Goal: Task Accomplishment & Management: Use online tool/utility

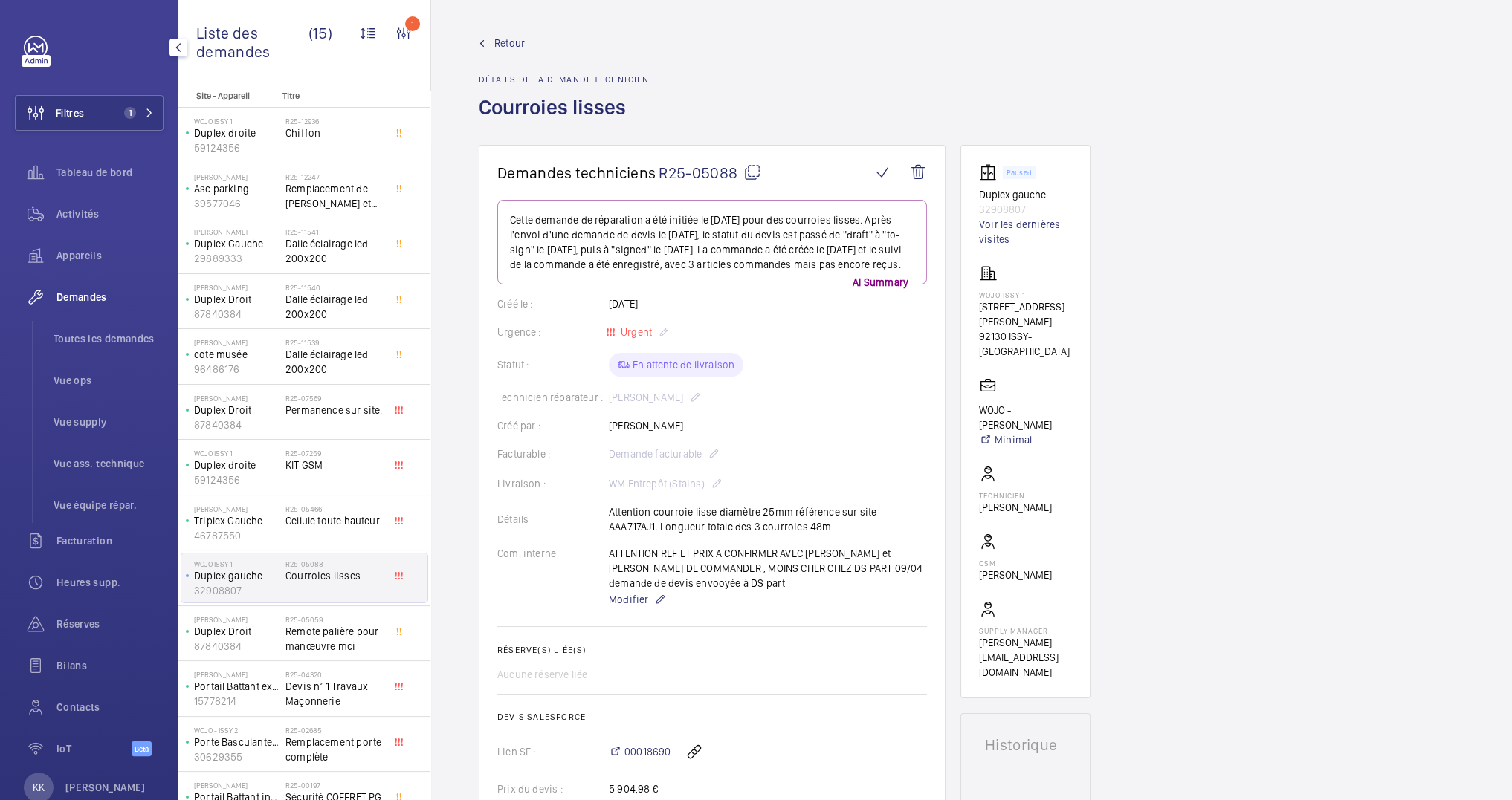
click at [38, 45] on link at bounding box center [36, 48] width 24 height 24
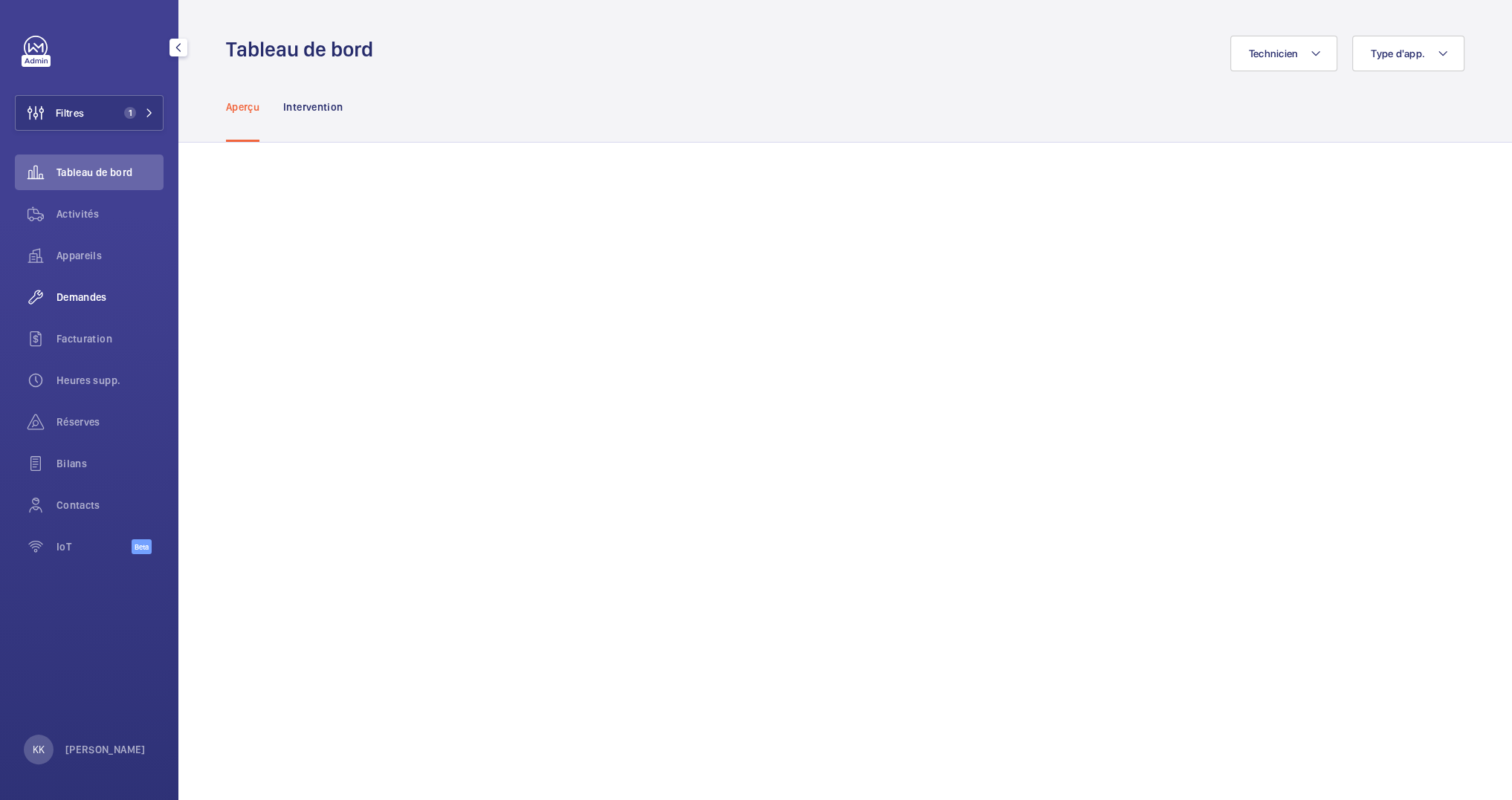
click at [89, 290] on span "Demandes" at bounding box center [110, 298] width 107 height 15
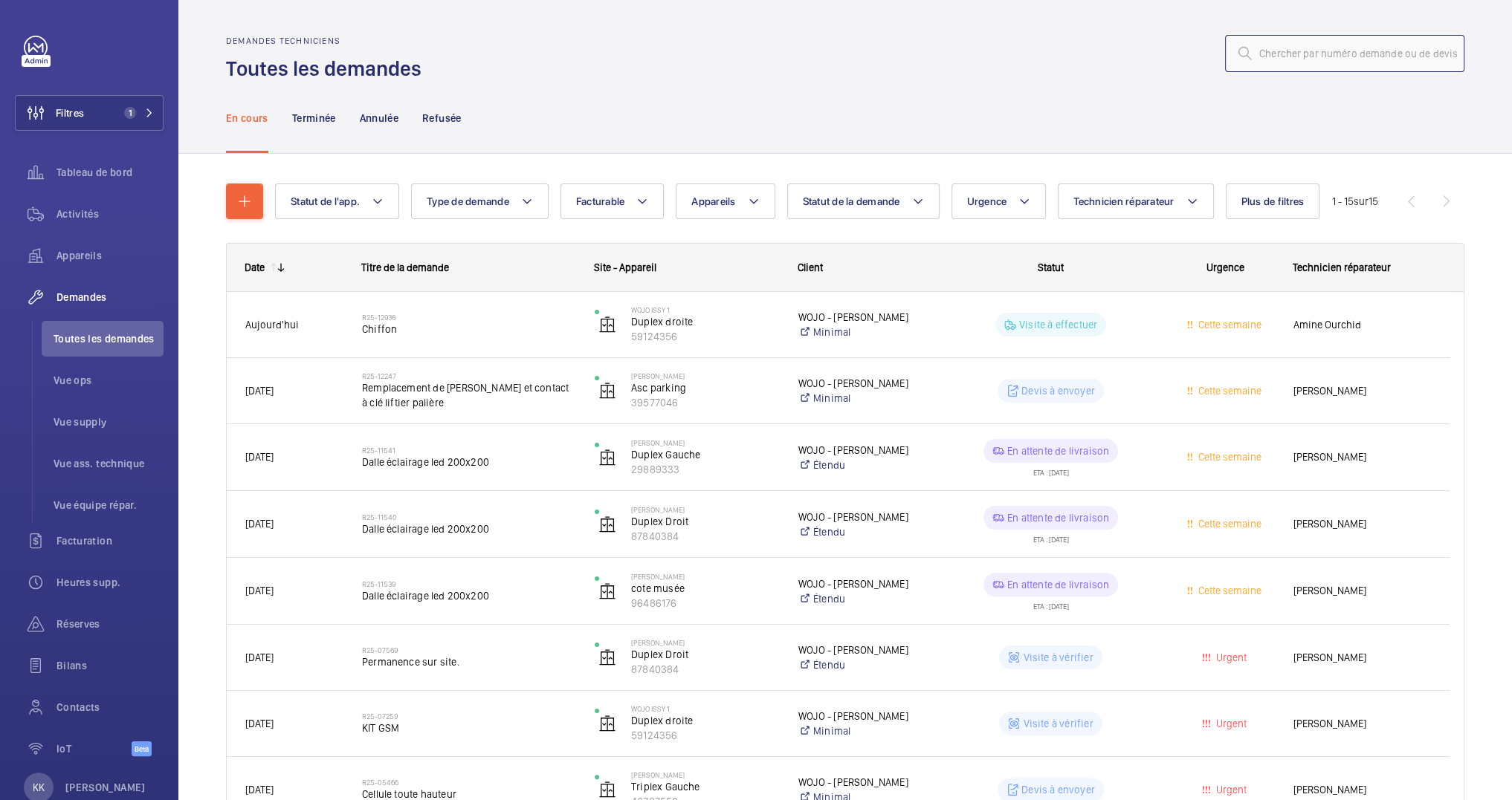
click at [1290, 53] on input "text" at bounding box center [1344, 54] width 239 height 37
paste input "11912"
type input "11912"
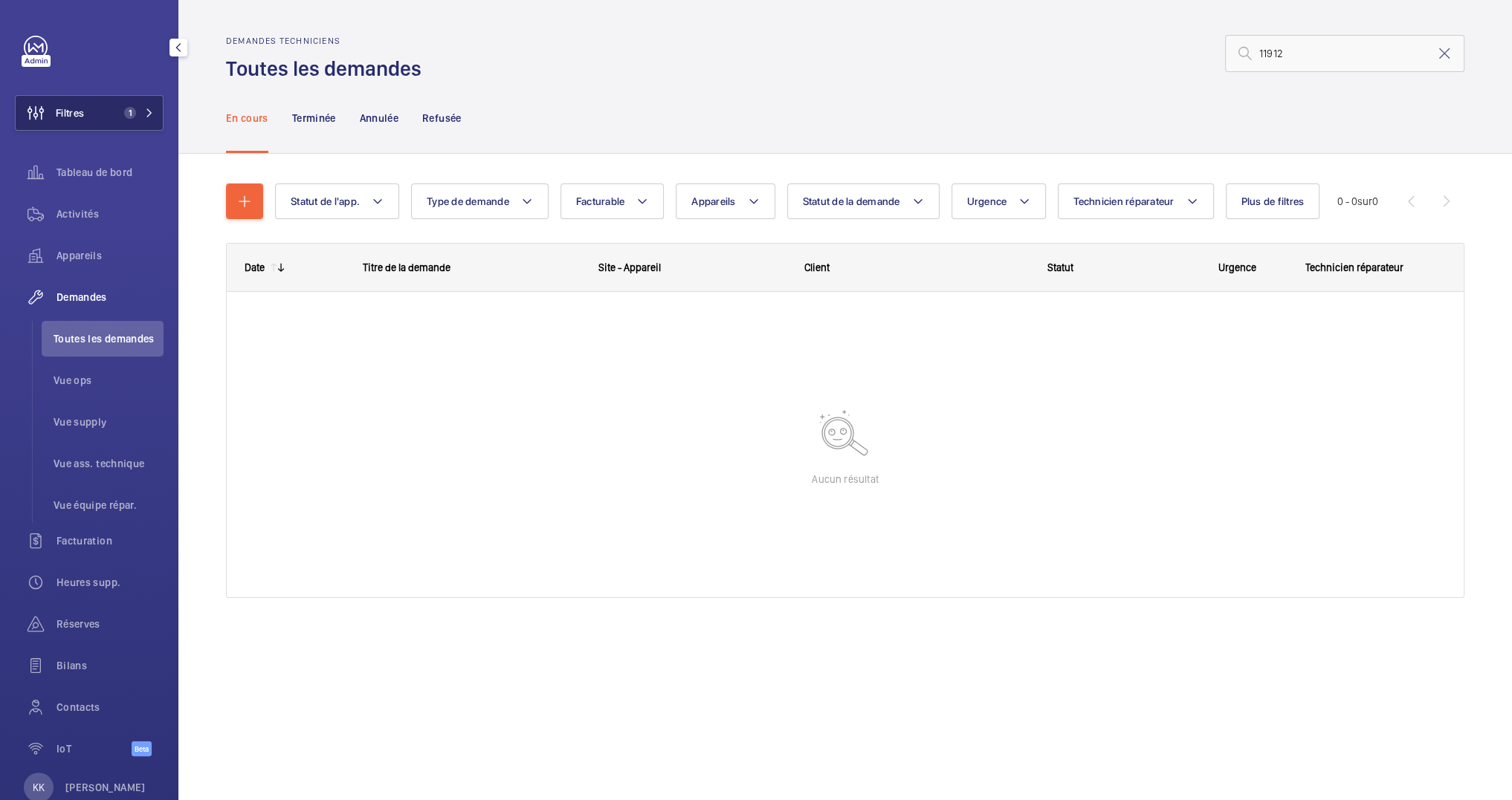
click at [107, 100] on button "Filtres 1" at bounding box center [89, 113] width 149 height 36
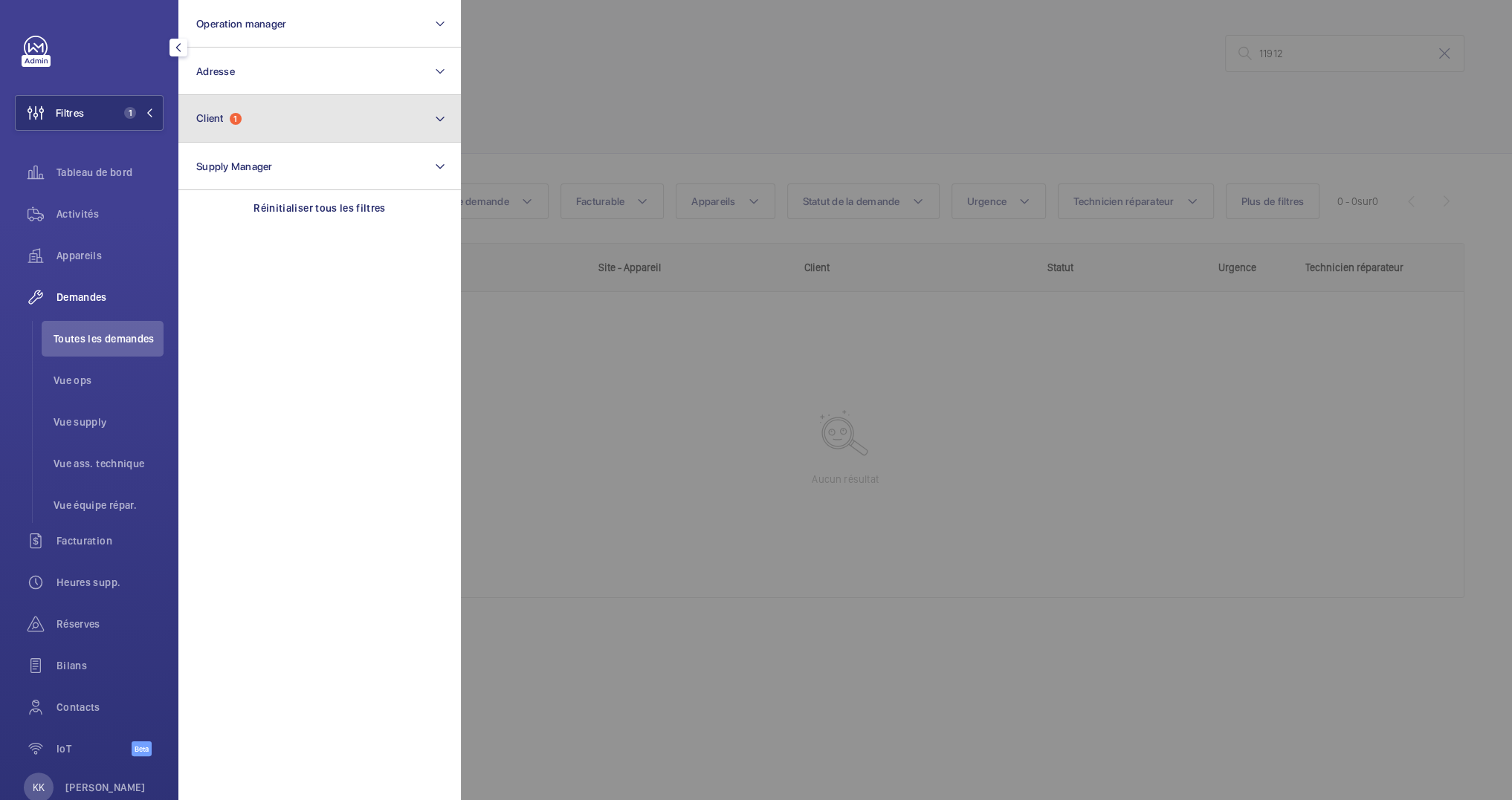
click at [262, 121] on button "Client 1" at bounding box center [320, 119] width 283 height 48
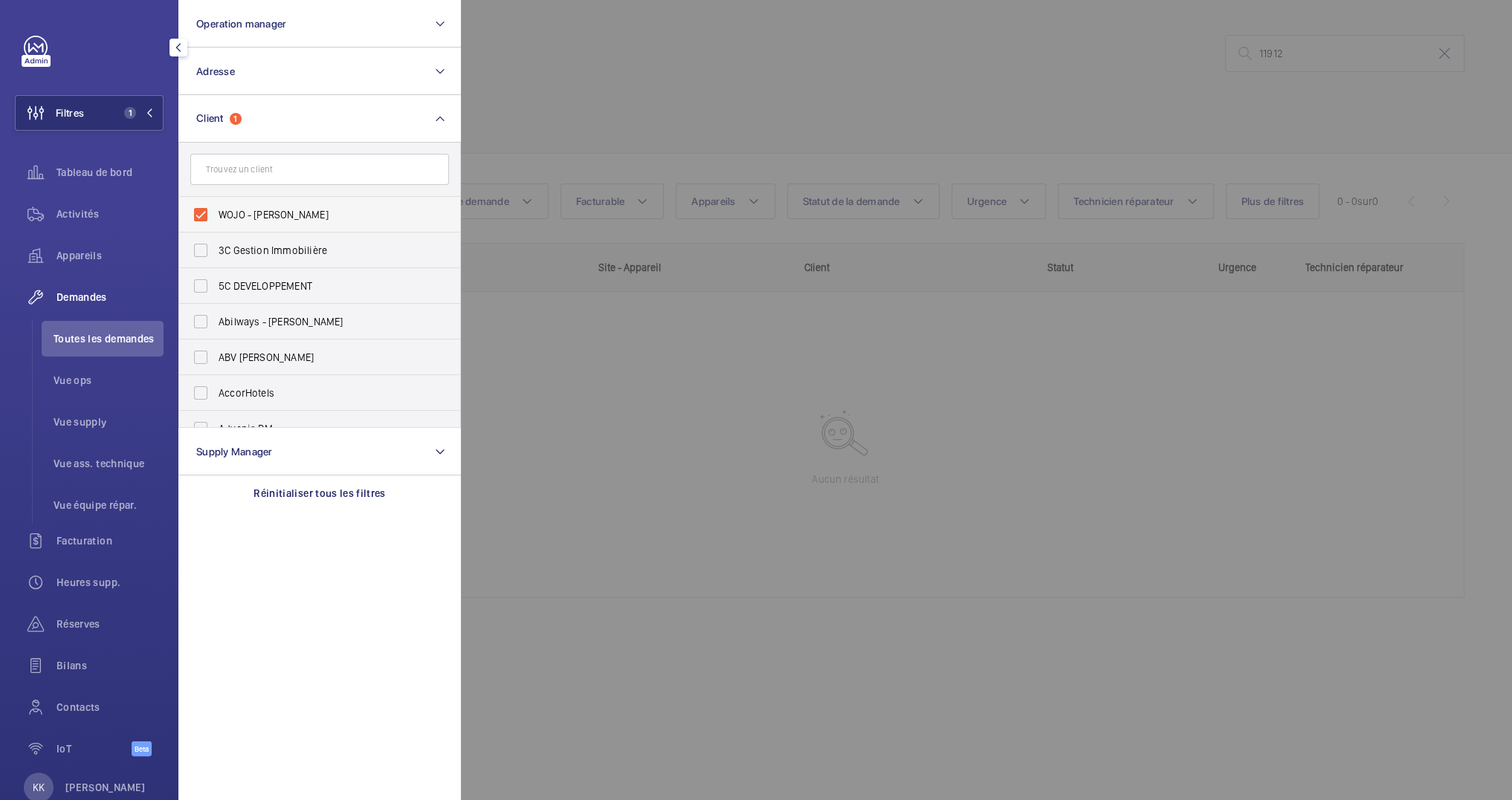
click at [247, 211] on span "WOJO - David CHENAIS" at bounding box center [320, 215] width 204 height 15
click at [215, 211] on input "WOJO - David CHENAIS" at bounding box center [200, 215] width 30 height 30
checkbox input "false"
click at [760, 158] on div at bounding box center [1217, 400] width 1512 height 800
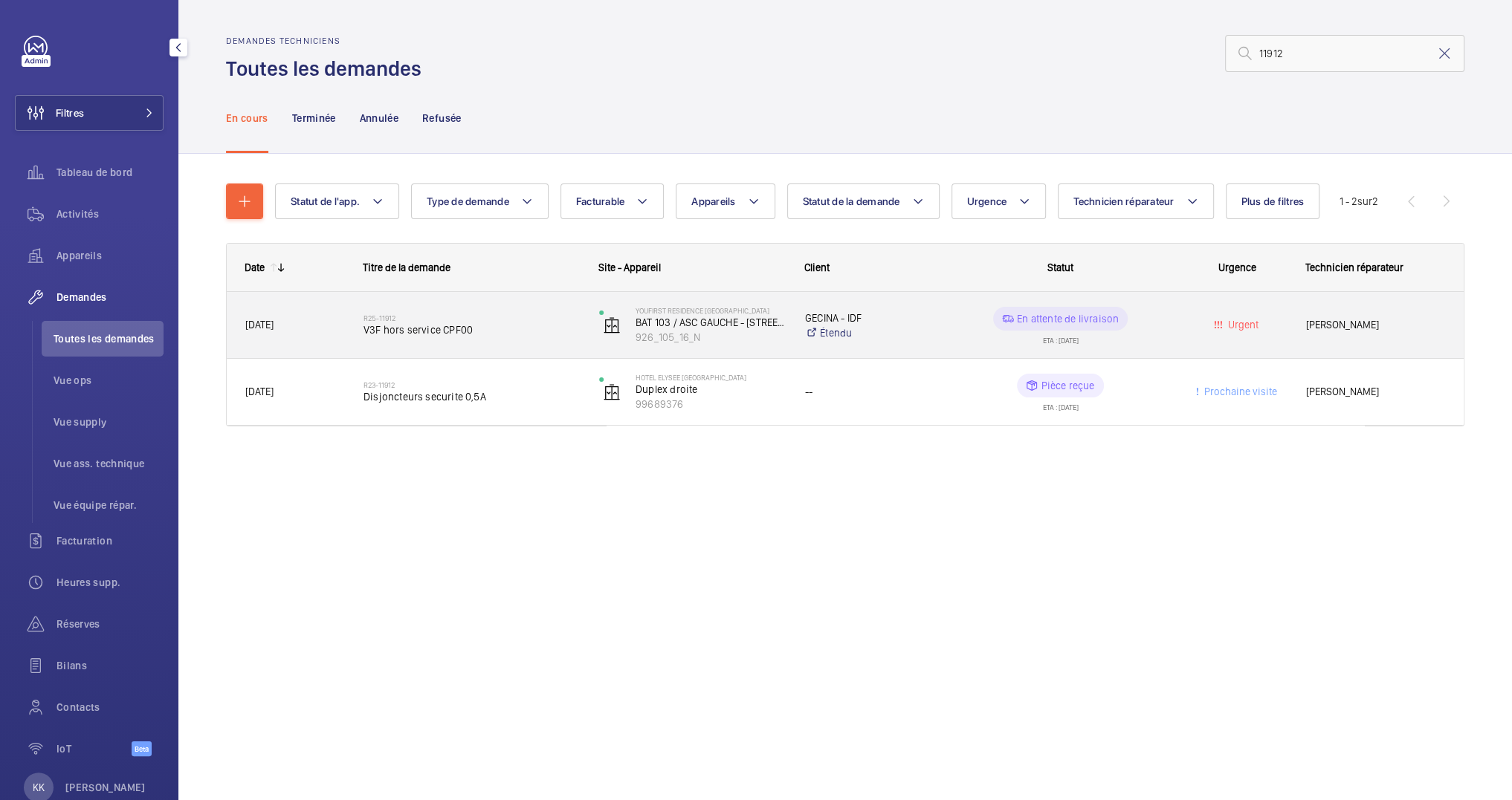
click at [413, 336] on span "V3F hors service CPF00" at bounding box center [471, 330] width 216 height 15
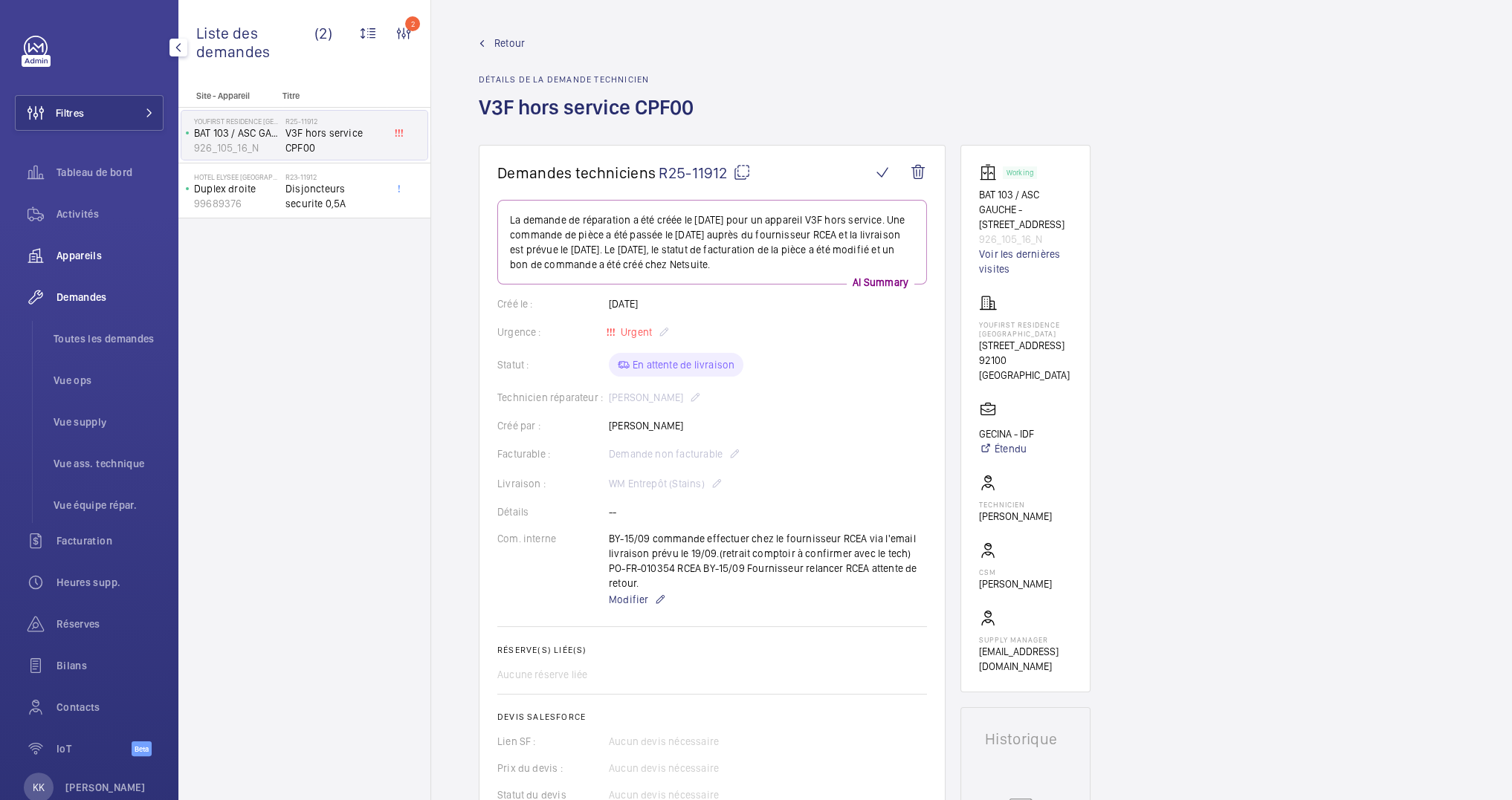
click at [77, 253] on span "Appareils" at bounding box center [110, 256] width 107 height 15
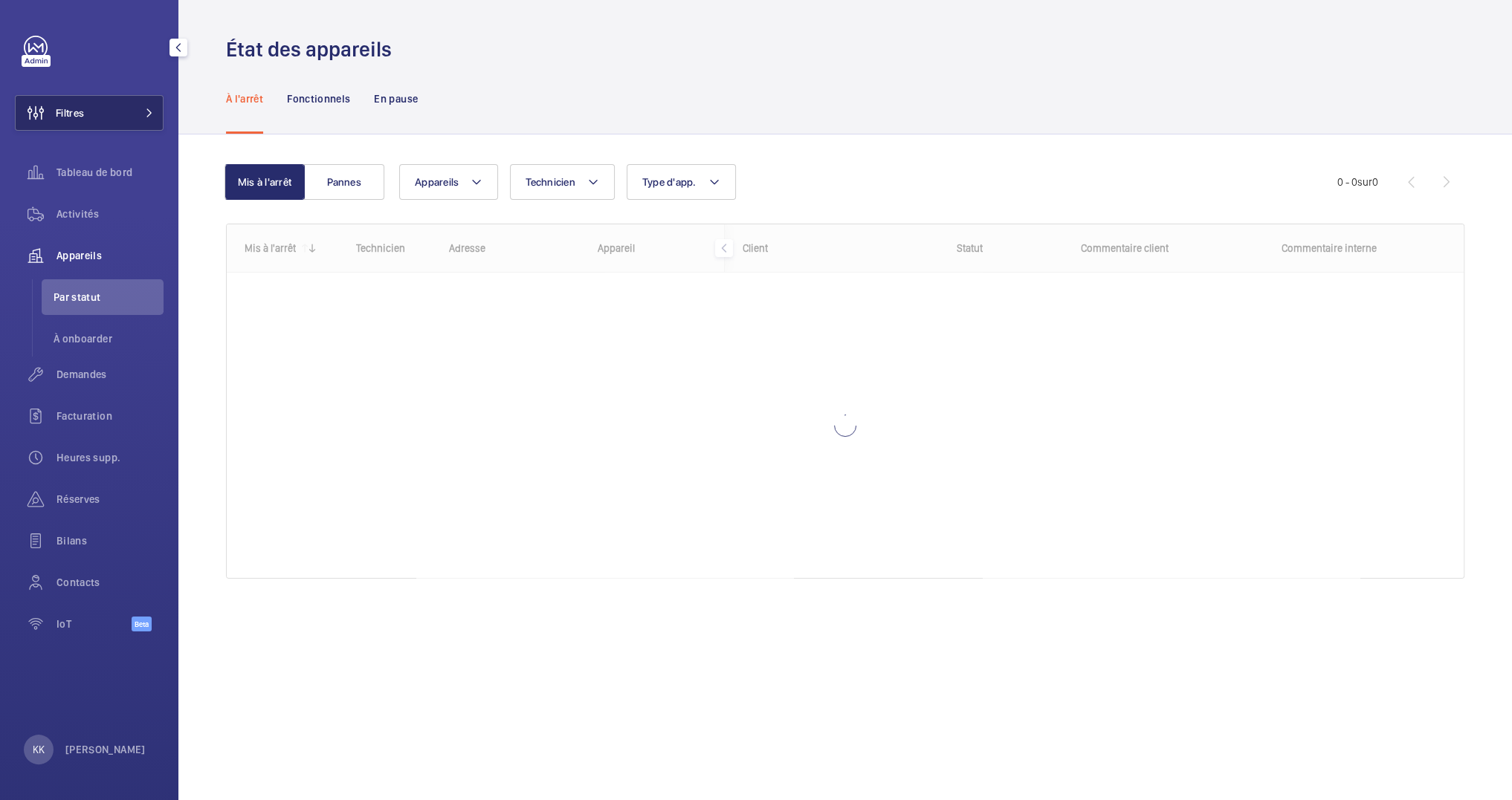
click at [87, 127] on button "Filtres" at bounding box center [89, 113] width 149 height 36
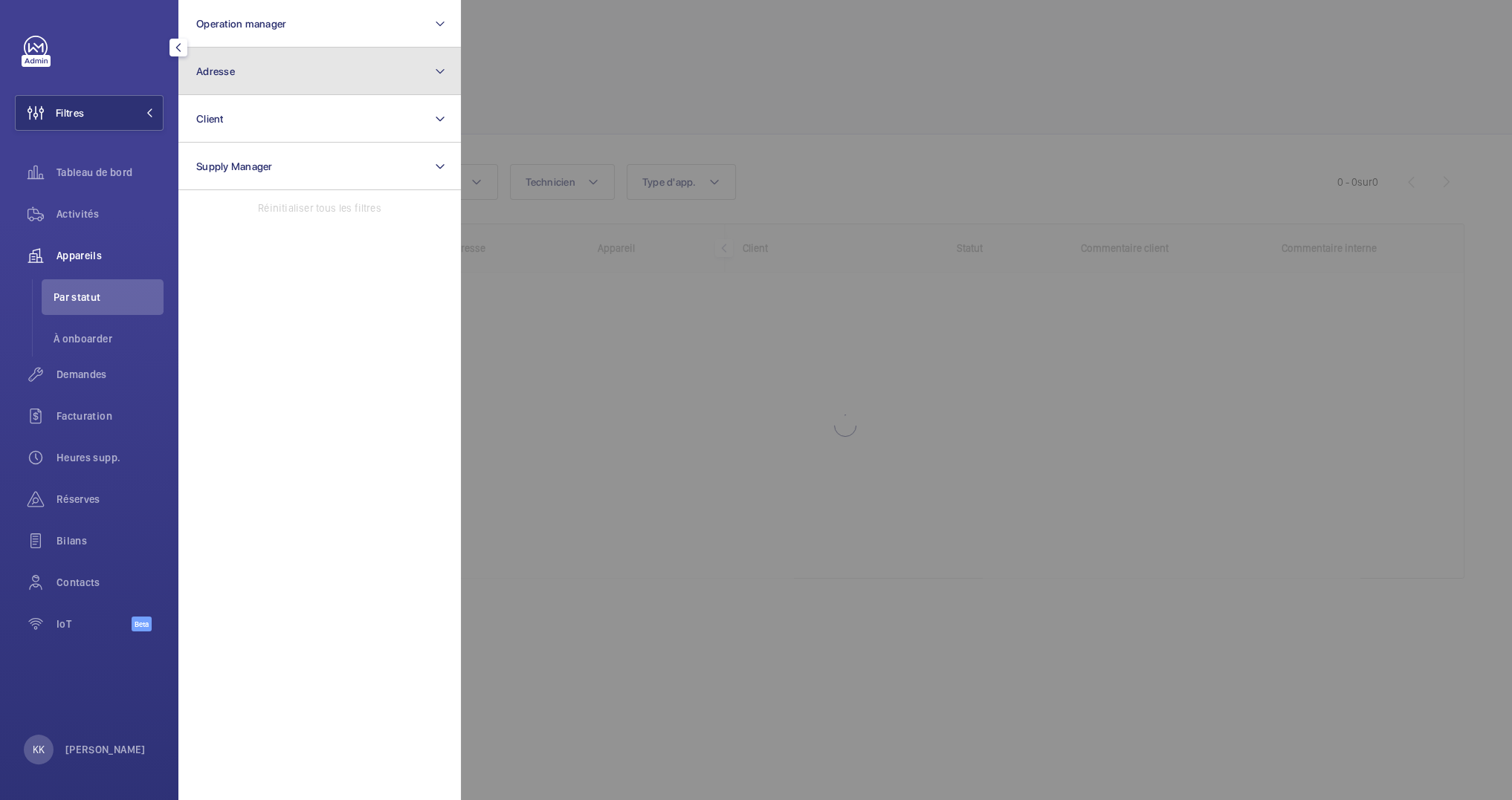
click at [328, 61] on button "Adresse" at bounding box center [320, 72] width 283 height 48
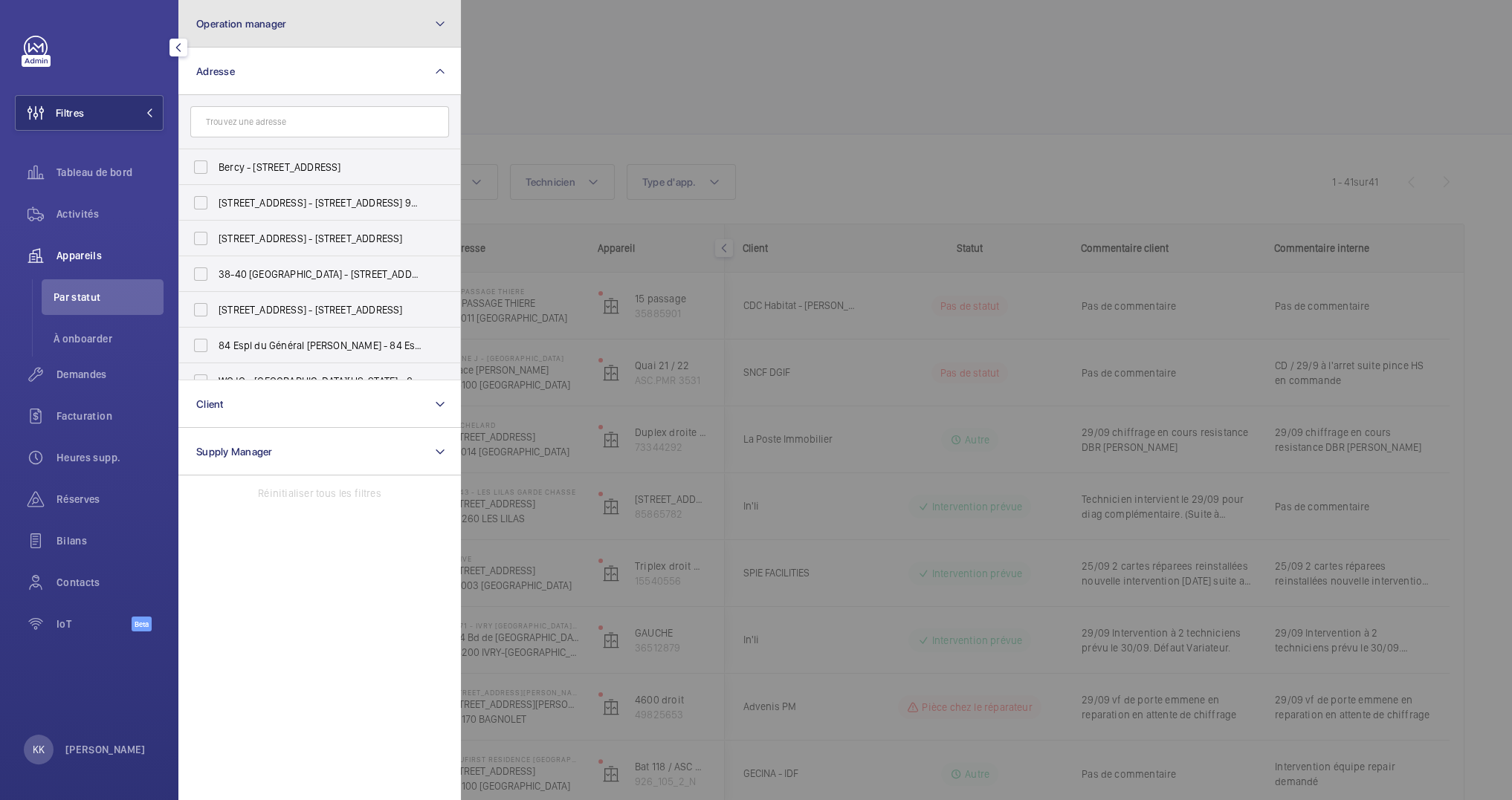
click at [280, 28] on span "Operation manager" at bounding box center [241, 24] width 90 height 12
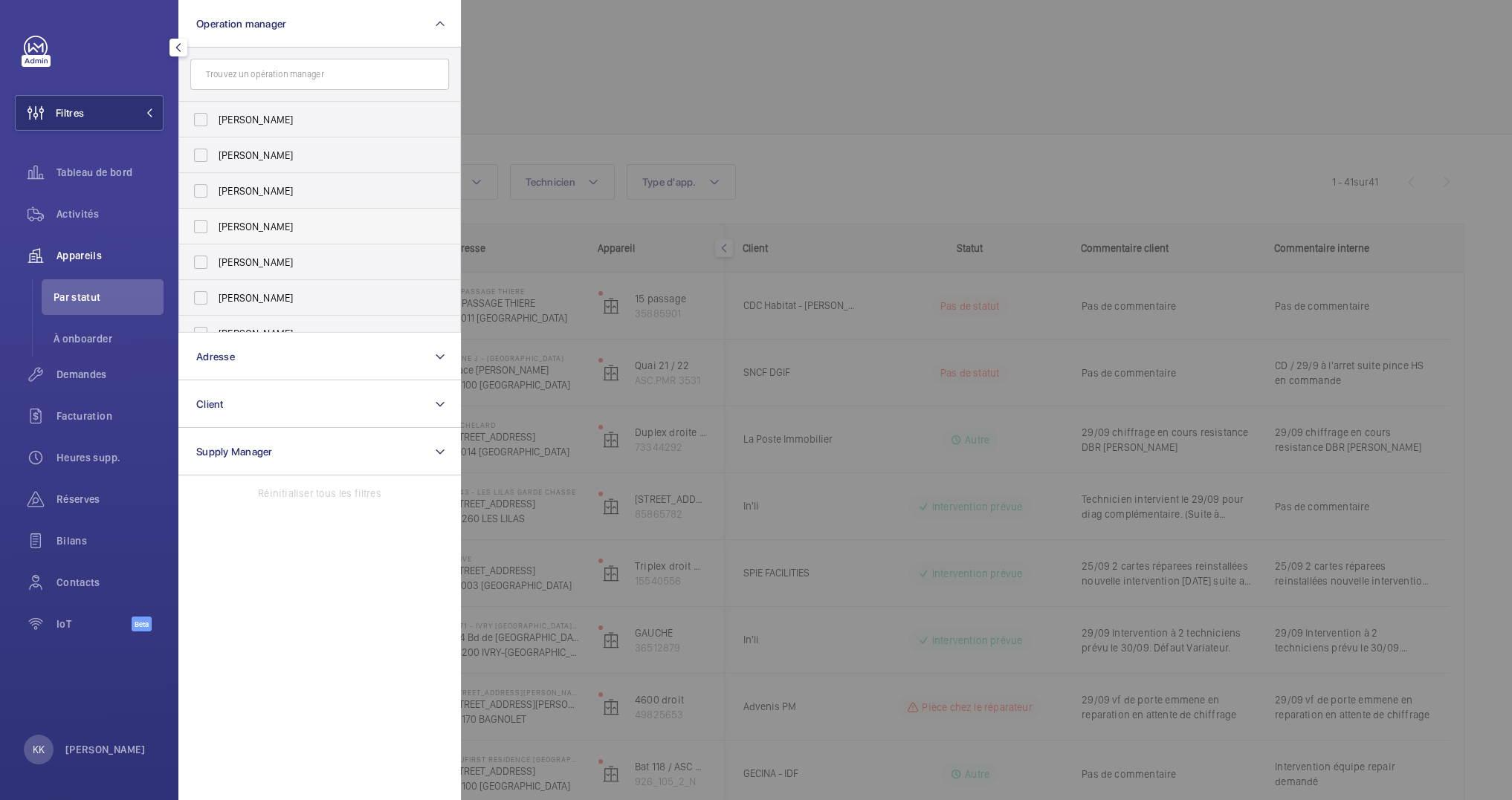
click at [227, 233] on label "[PERSON_NAME]" at bounding box center [309, 227] width 259 height 36
click at [215, 233] on input "[PERSON_NAME]" at bounding box center [200, 227] width 30 height 30
checkbox input "true"
click at [889, 173] on div at bounding box center [1217, 400] width 1512 height 800
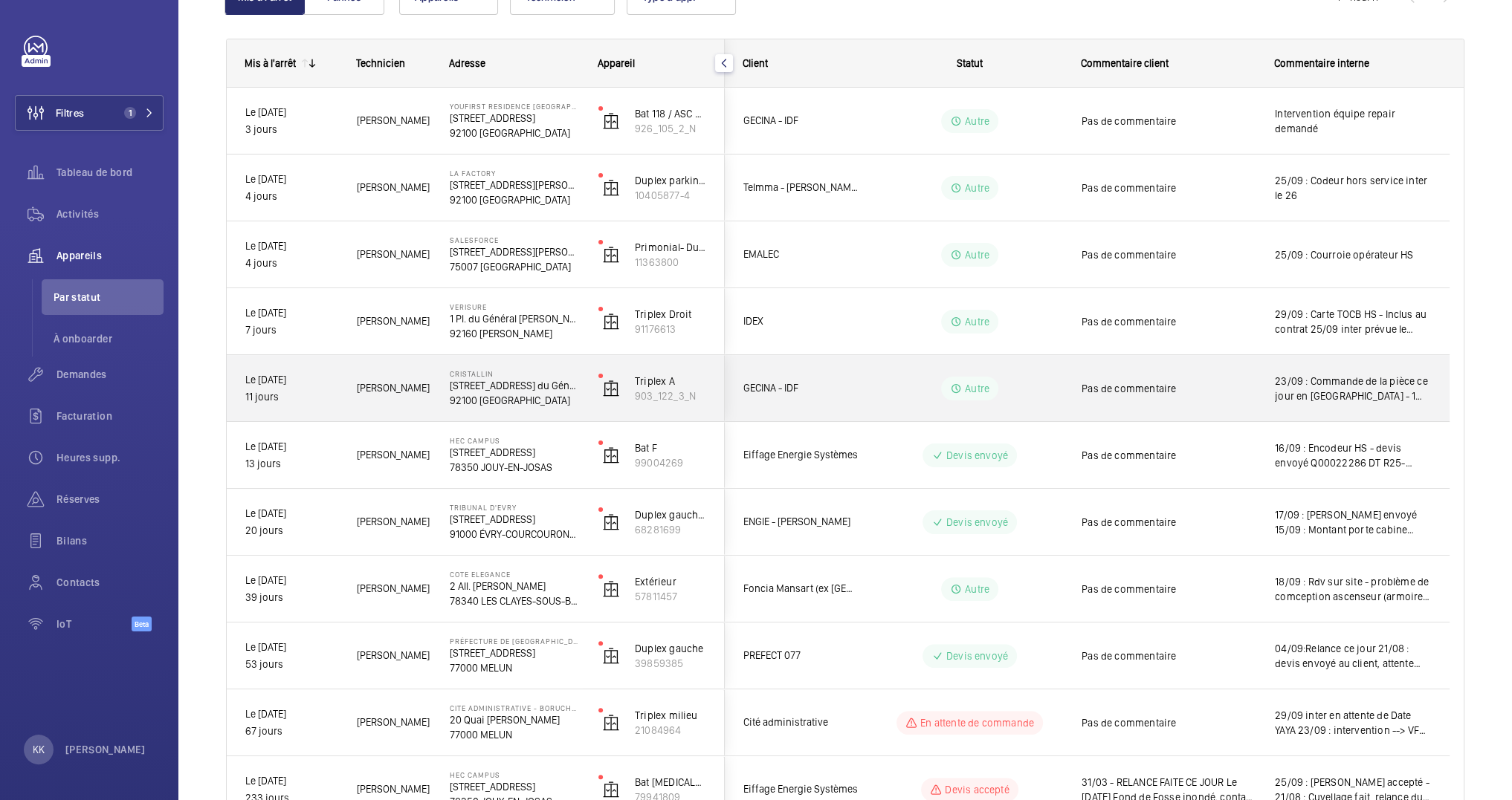
scroll to position [189, 0]
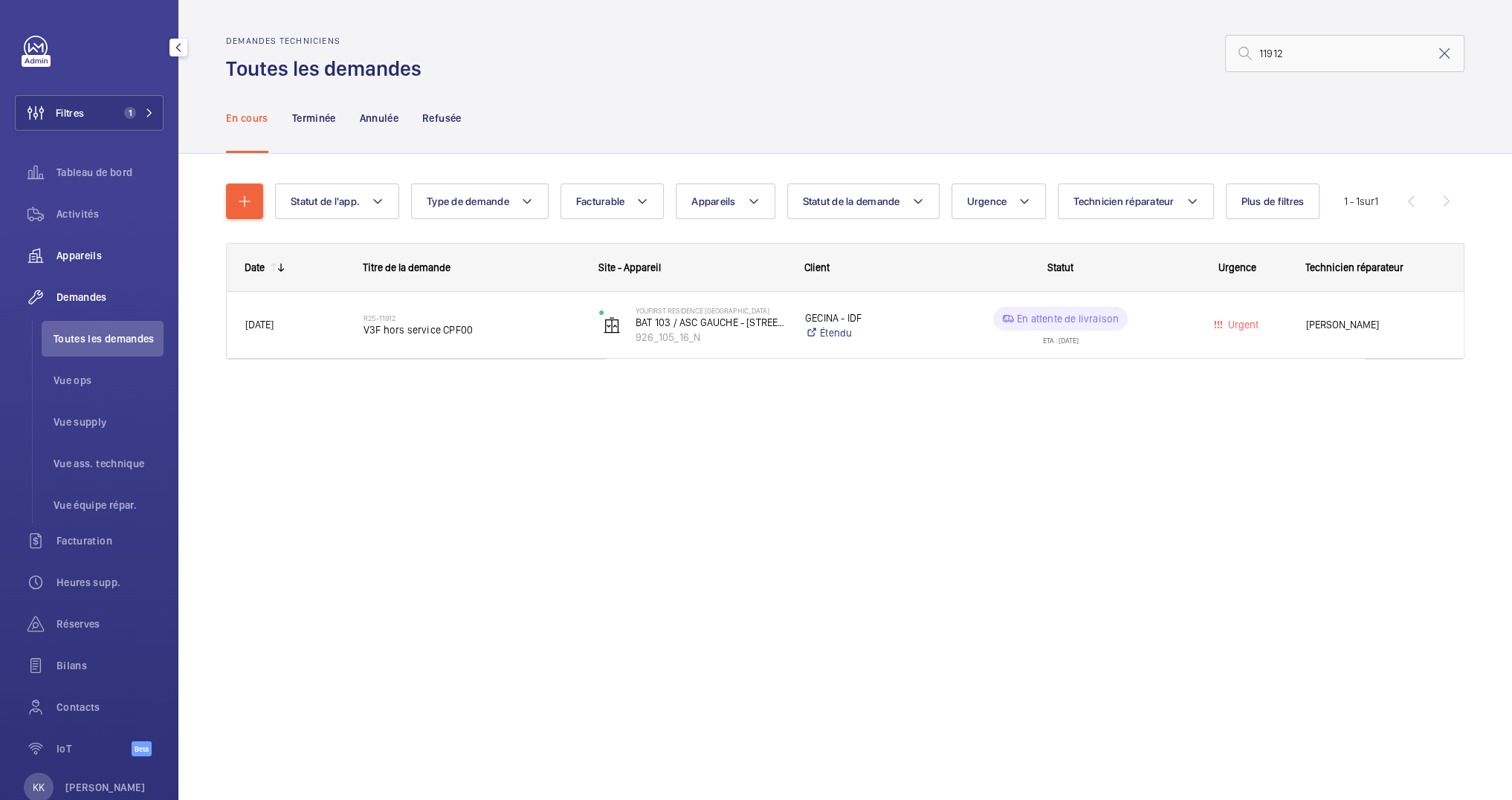
click at [64, 253] on span "Appareils" at bounding box center [110, 256] width 107 height 15
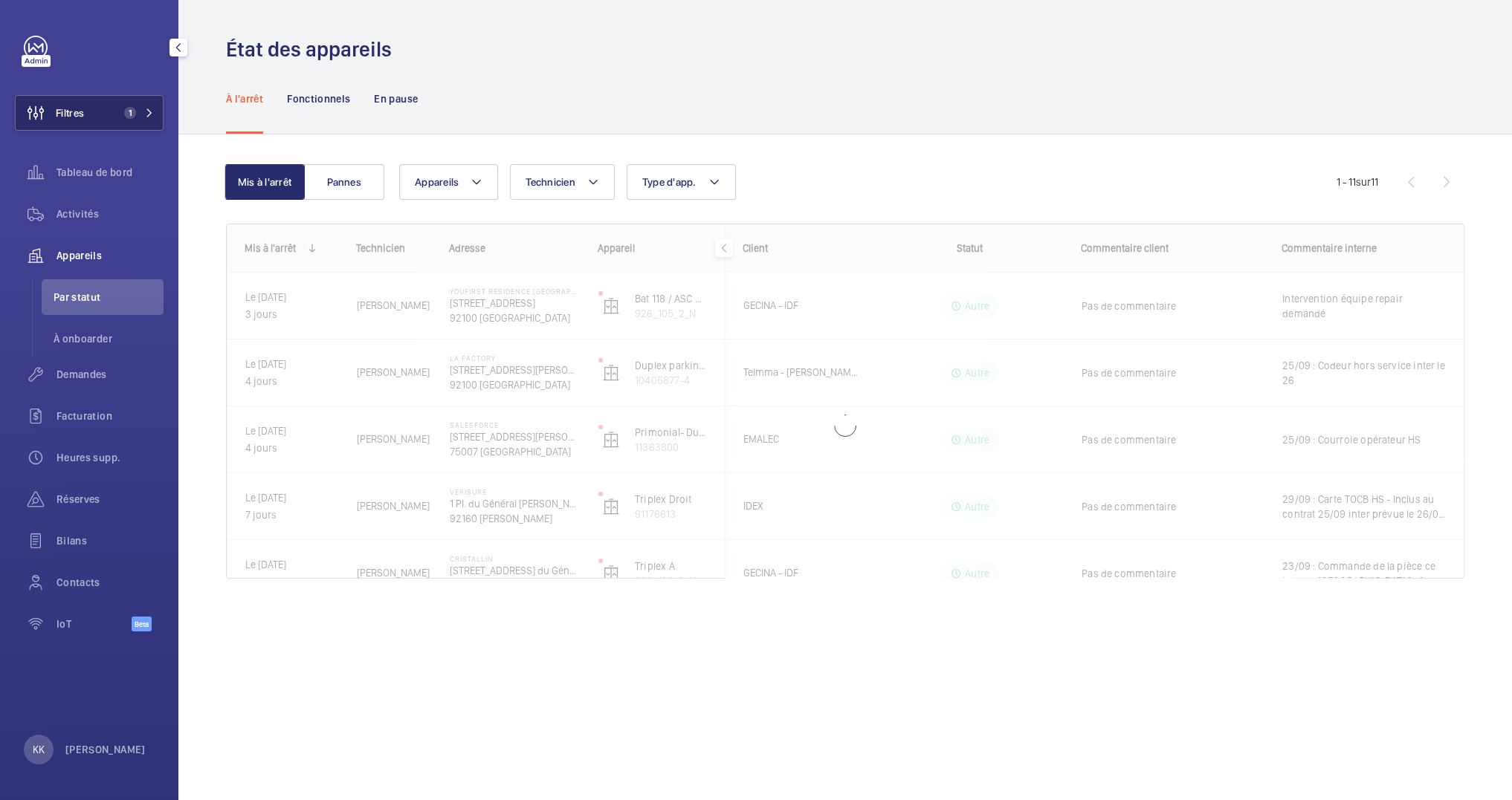
click at [61, 120] on span "Filtres" at bounding box center [70, 113] width 28 height 15
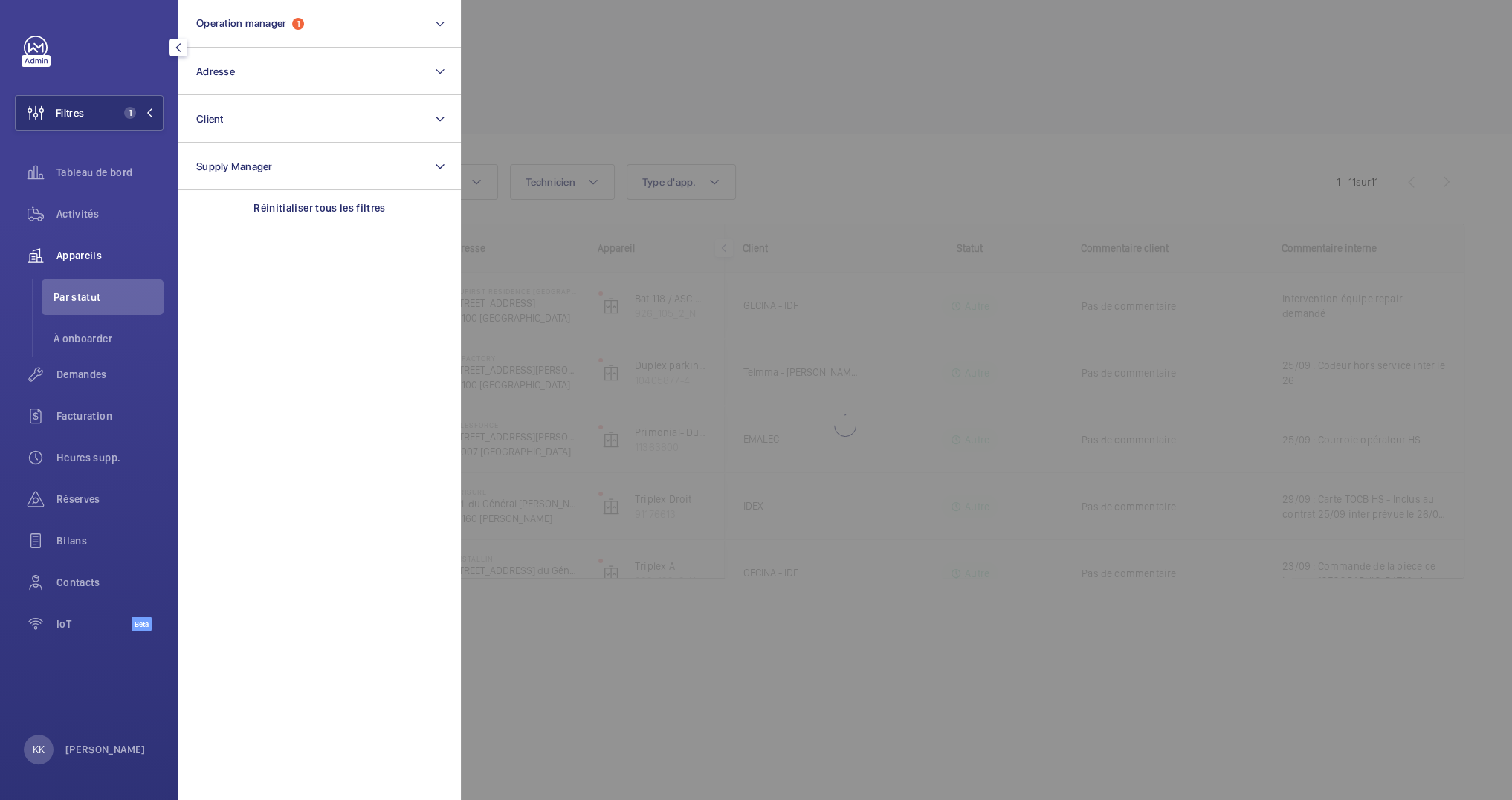
click at [909, 61] on div at bounding box center [1217, 400] width 1512 height 800
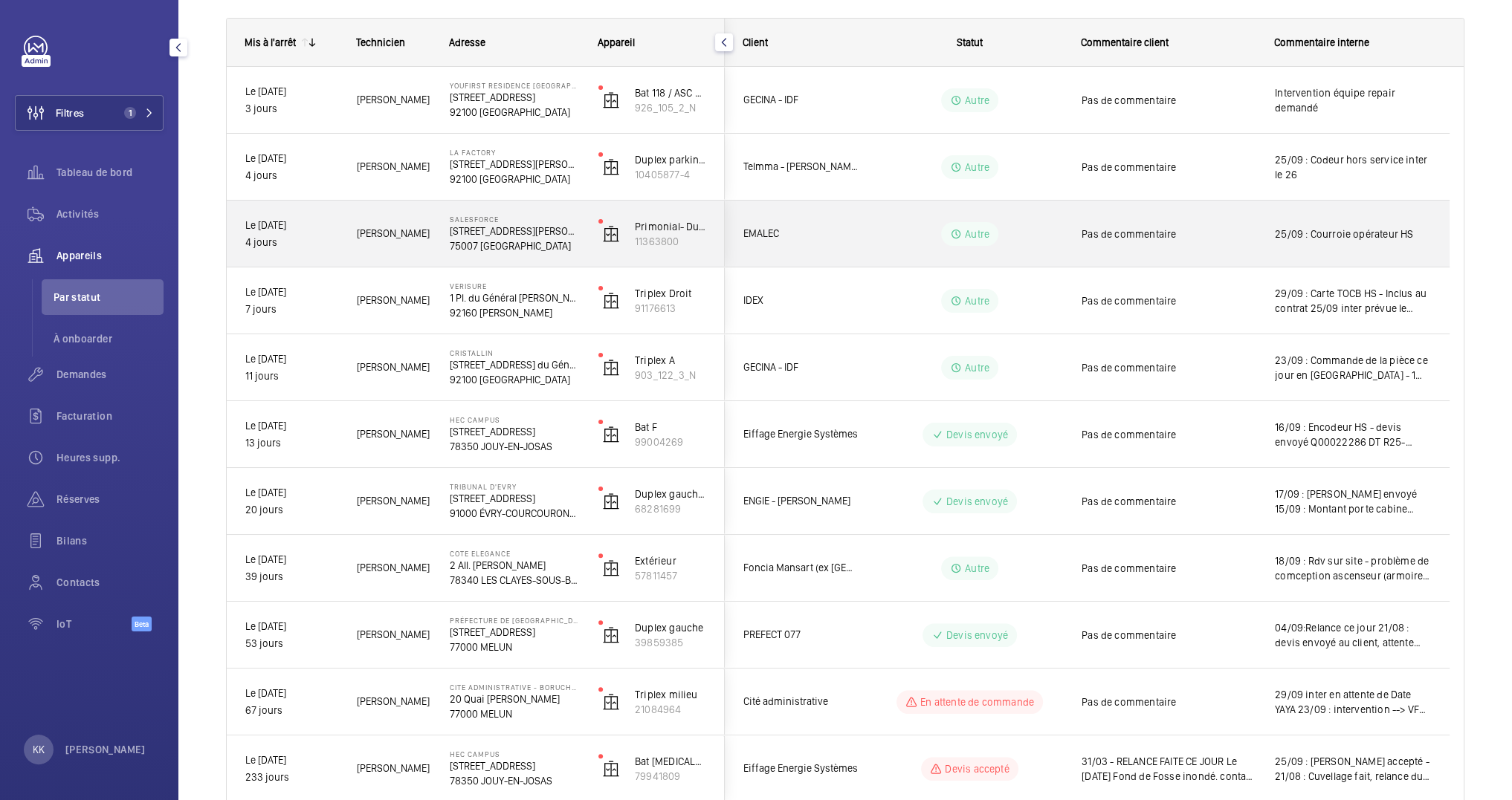
scroll to position [240, 0]
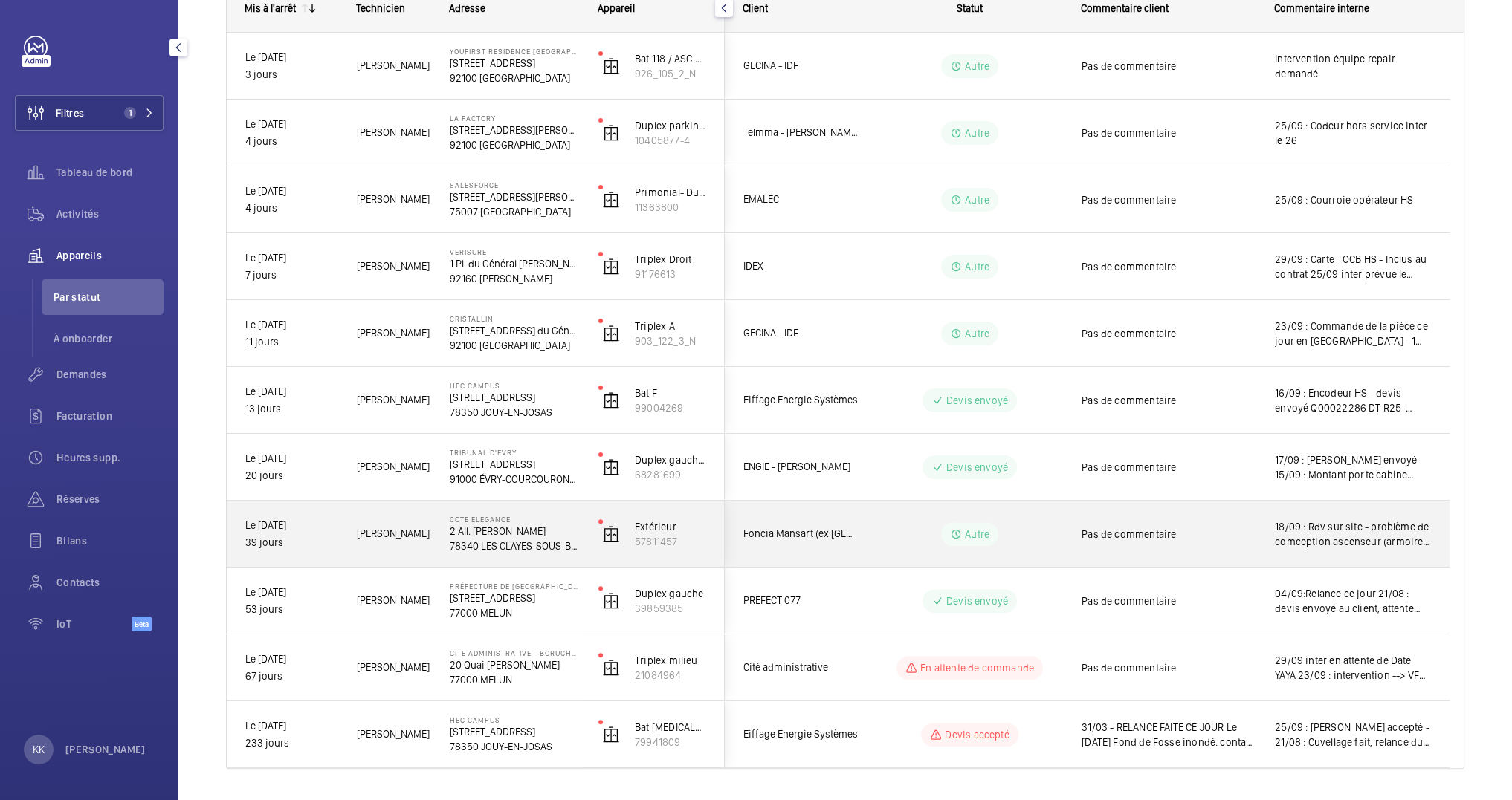
click at [436, 533] on div "COTE ELEGANCE 2 All. Henri Langlois 78340 LES CLAYES-SOUS-BOIS" at bounding box center [505, 534] width 147 height 67
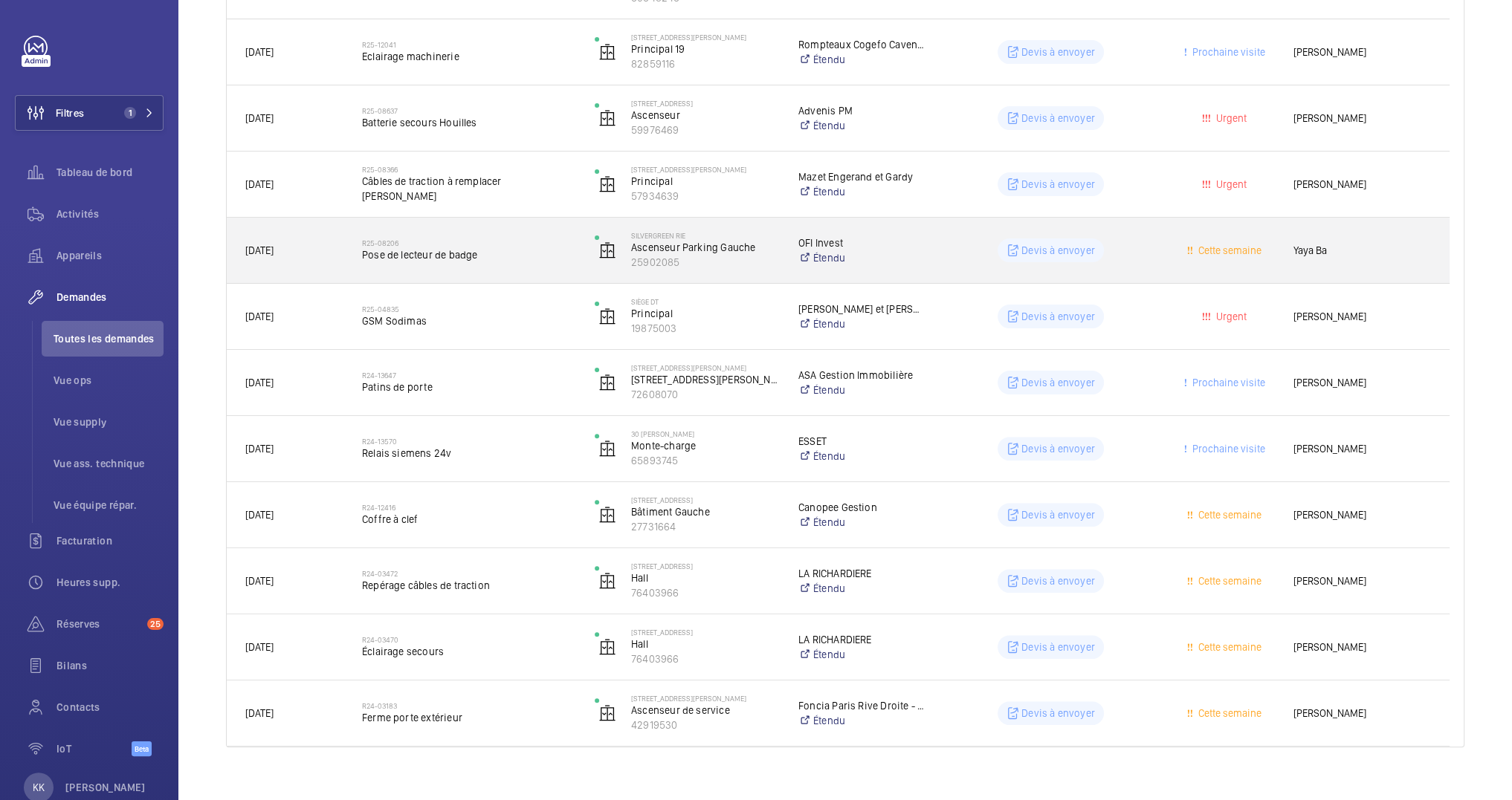
scroll to position [357, 0]
